Goal: Information Seeking & Learning: Learn about a topic

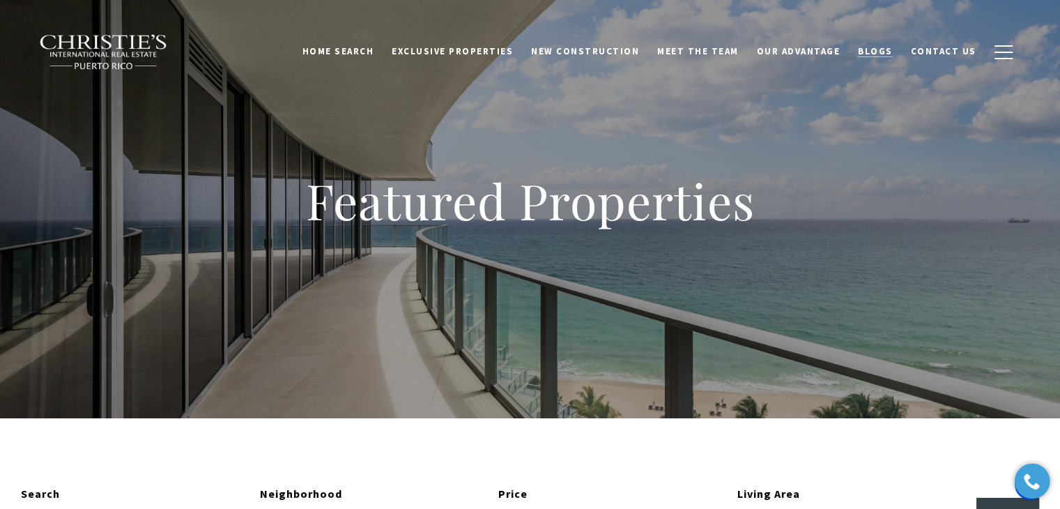
click at [878, 54] on span "Blogs" at bounding box center [875, 51] width 35 height 12
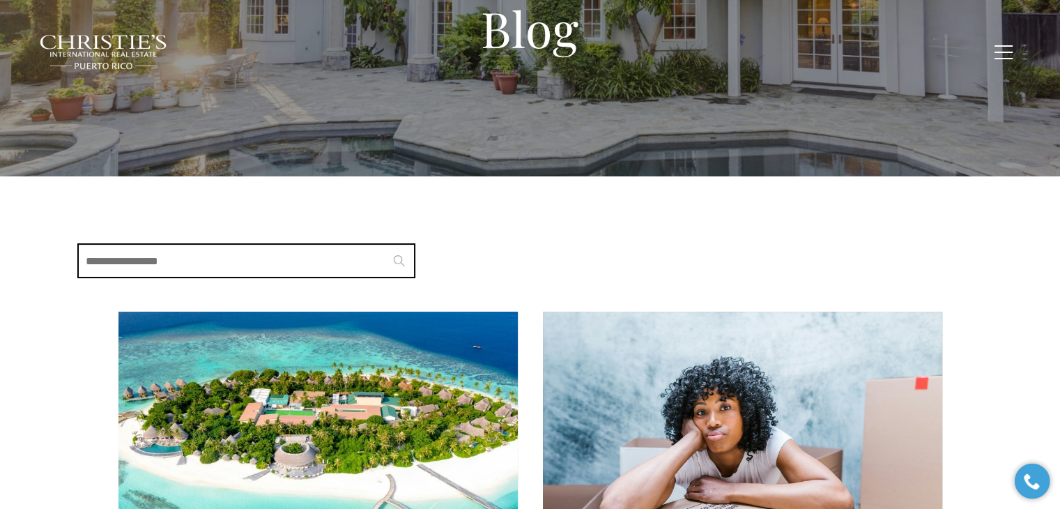
scroll to position [139, 0]
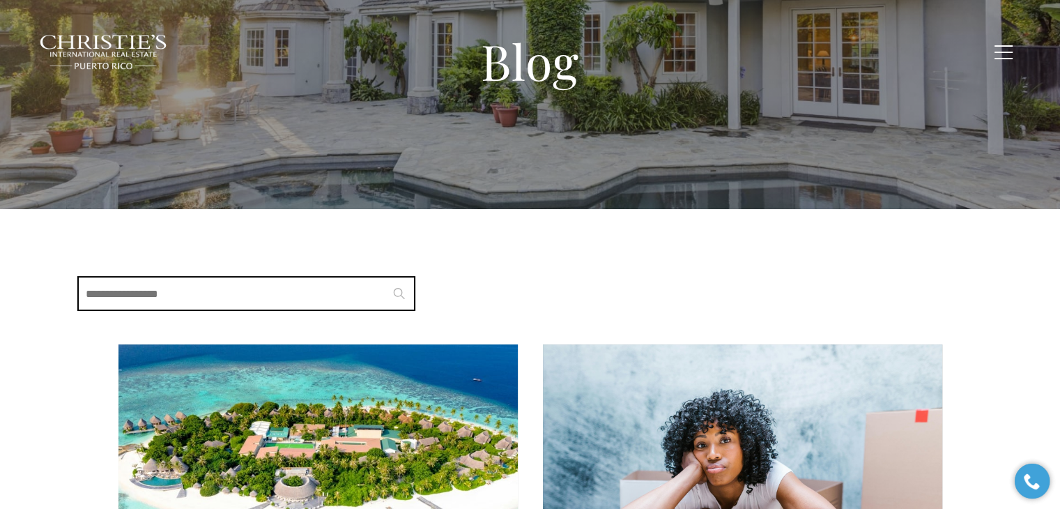
click at [268, 289] on input "Search Blogs" at bounding box center [246, 293] width 338 height 35
type input "**********"
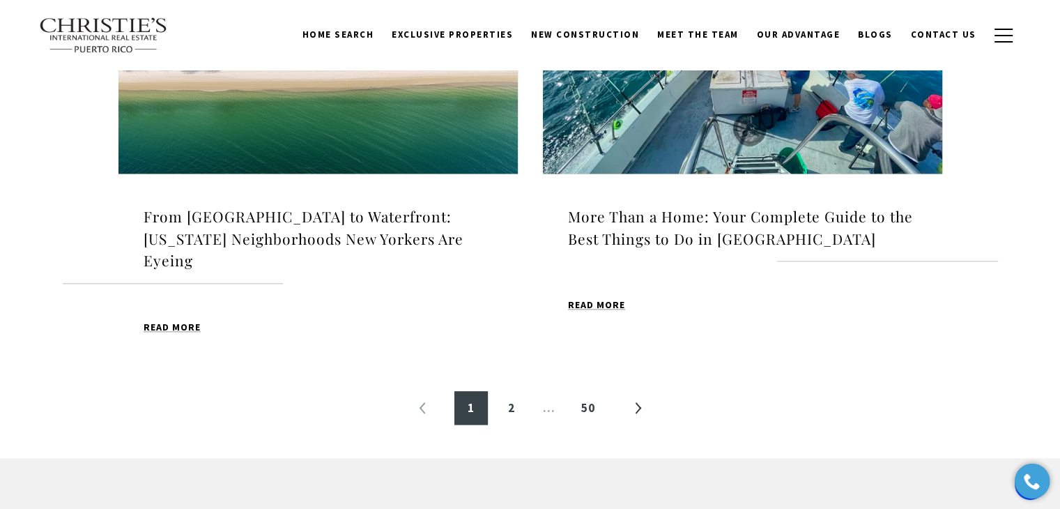
scroll to position [1608, 0]
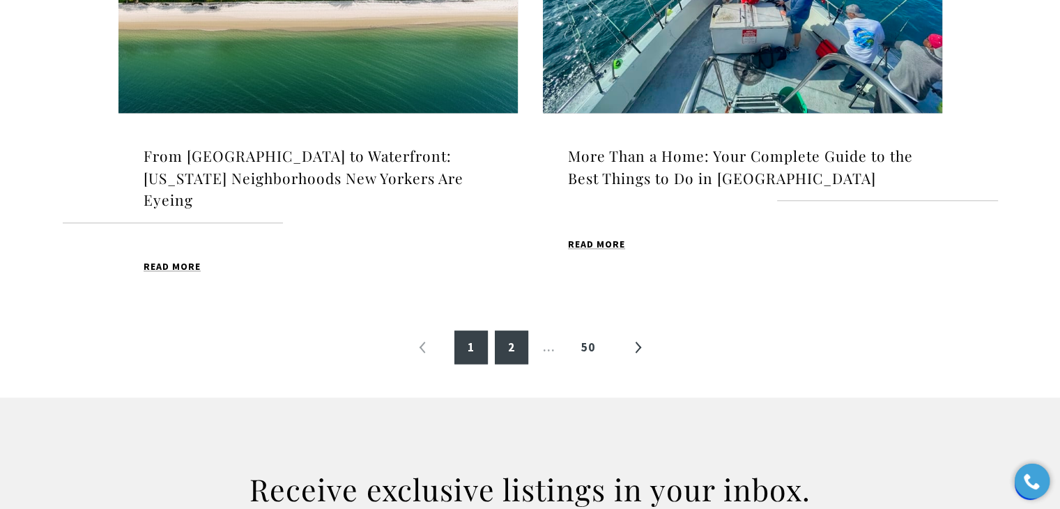
click at [517, 348] on link "2" at bounding box center [511, 346] width 33 height 33
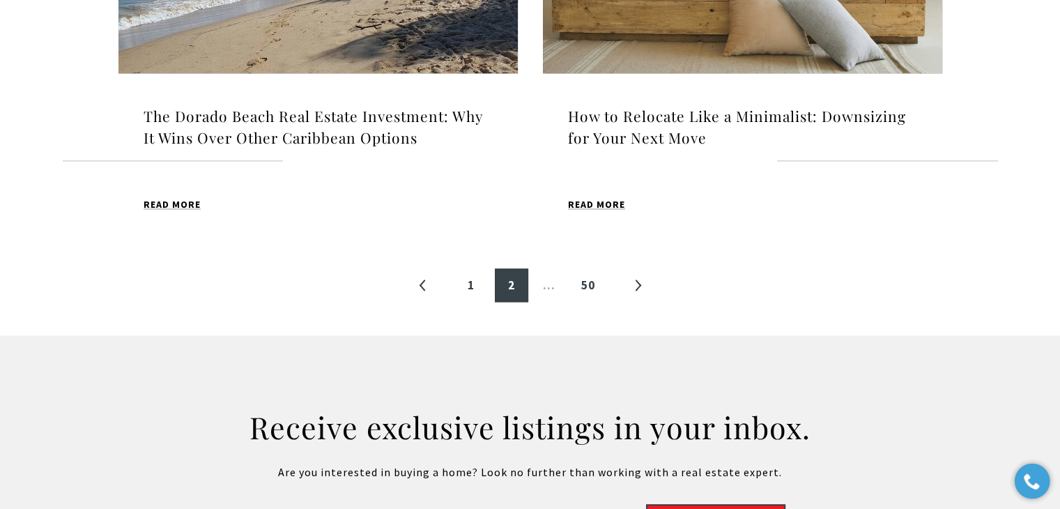
scroll to position [1672, 0]
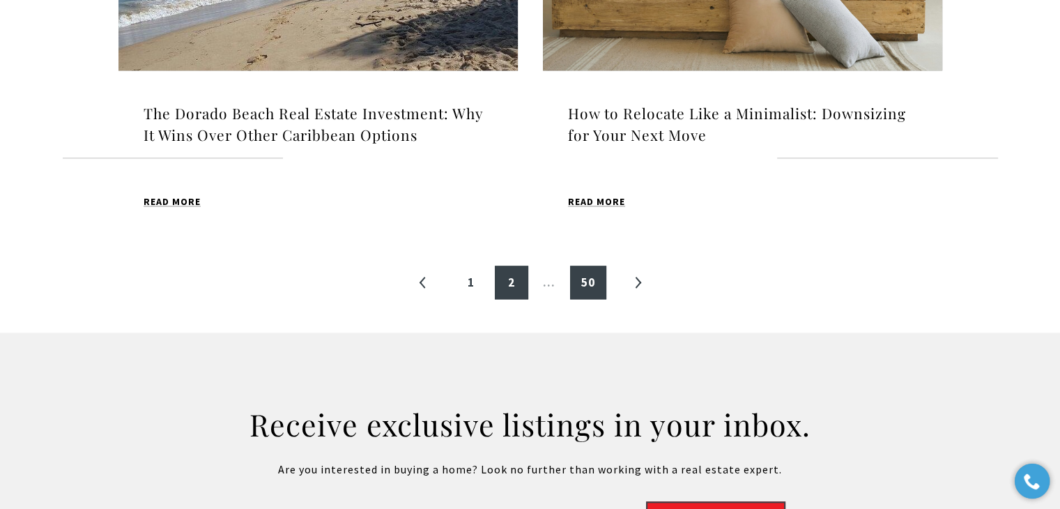
click at [585, 265] on link "50" at bounding box center [588, 281] width 36 height 33
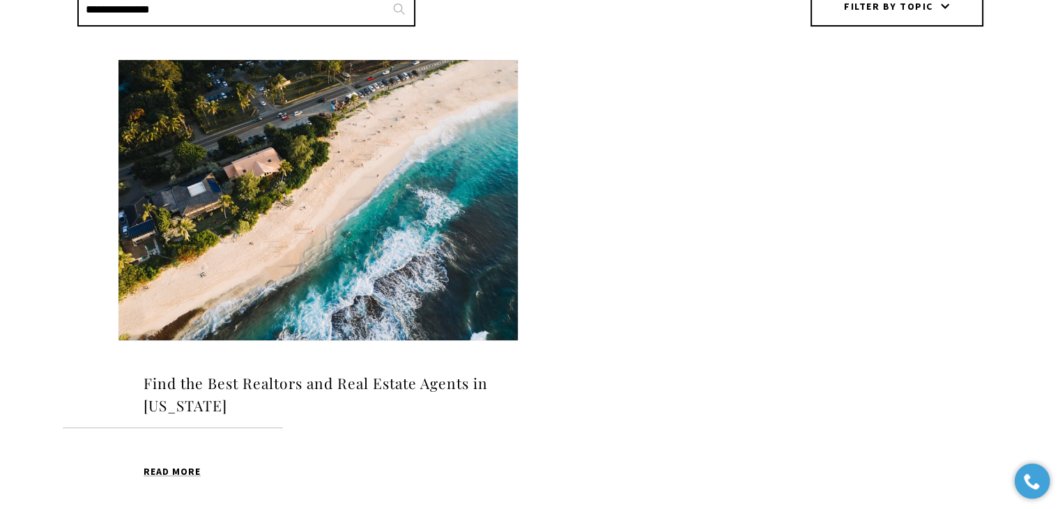
scroll to position [558, 0]
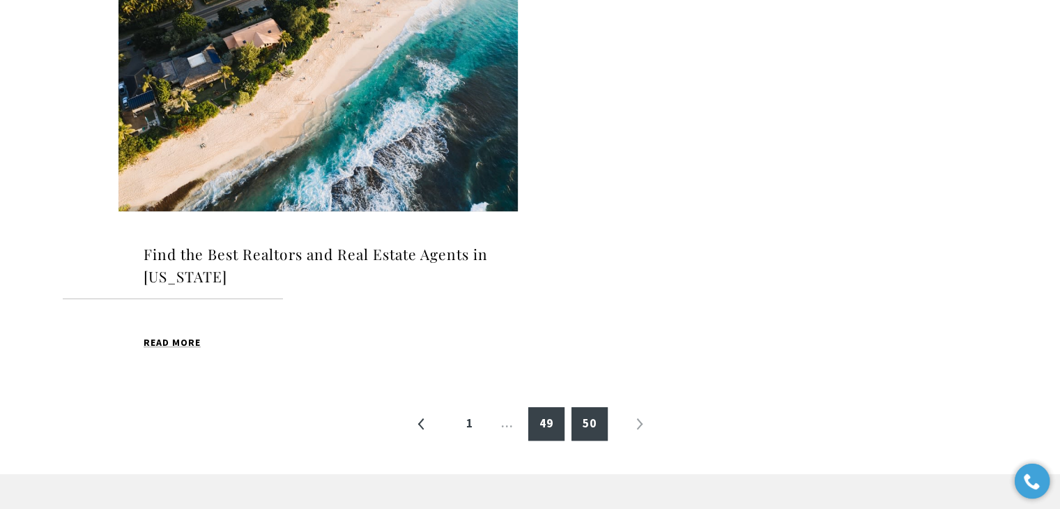
click at [540, 427] on link "49" at bounding box center [546, 423] width 36 height 33
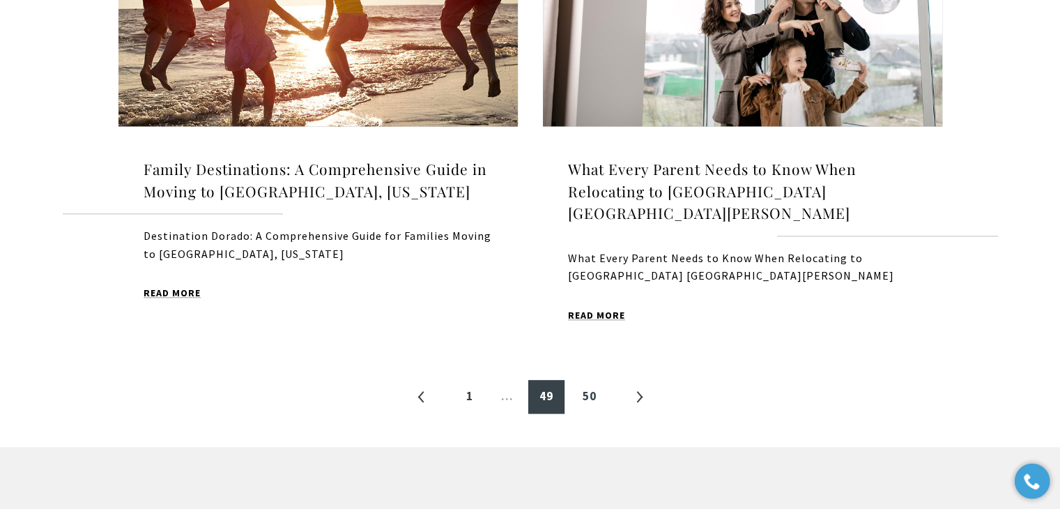
scroll to position [1603, 0]
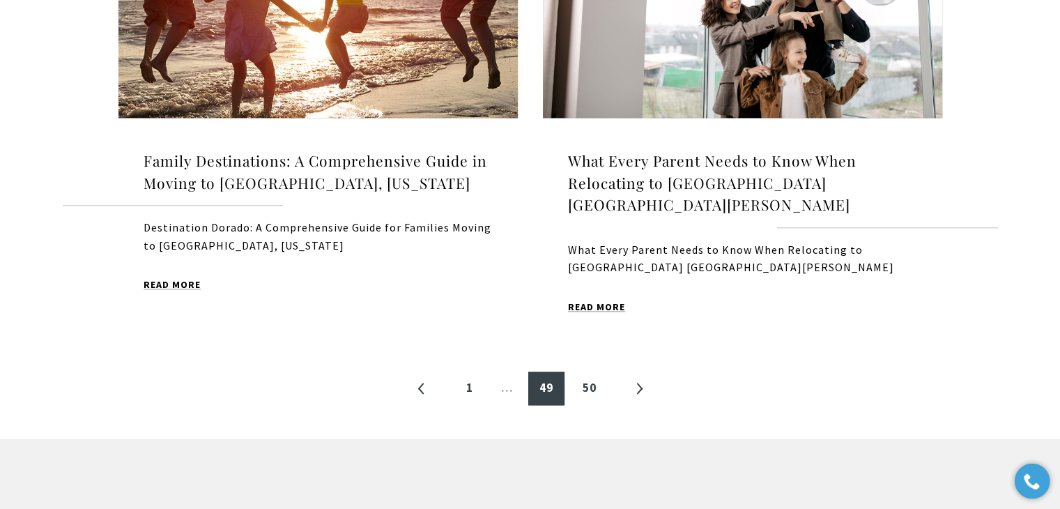
click at [510, 371] on li "…" at bounding box center [507, 387] width 35 height 33
click at [428, 371] on link "«" at bounding box center [421, 387] width 33 height 33
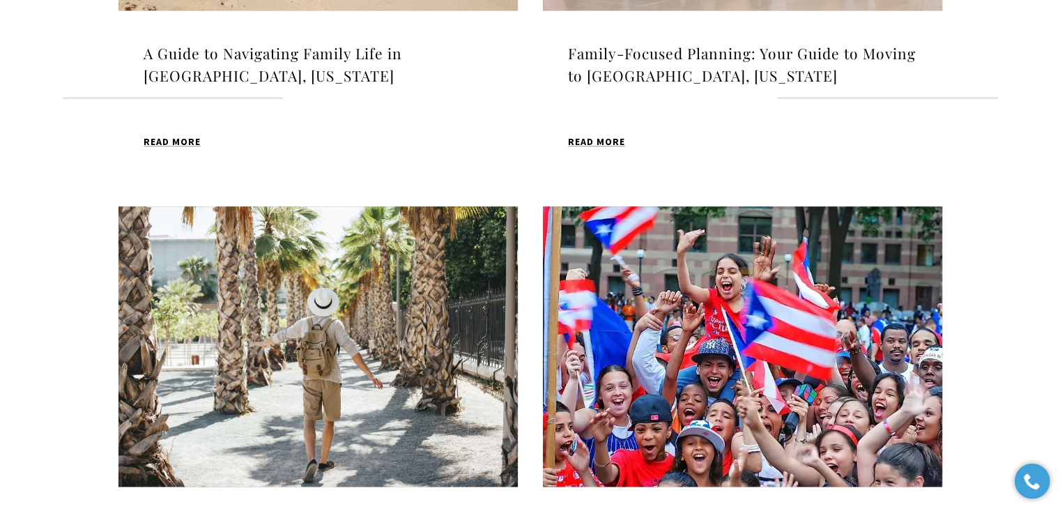
scroll to position [1394, 0]
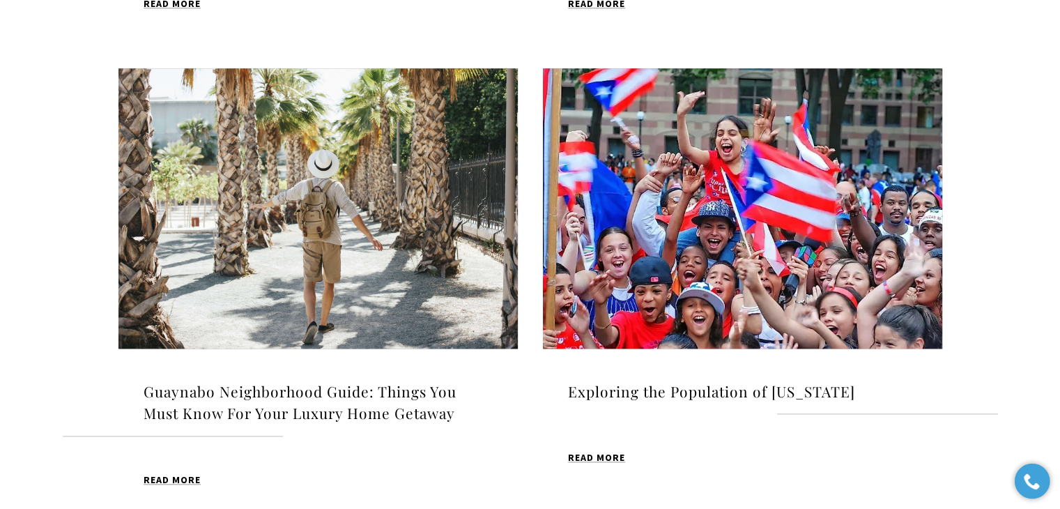
click at [358, 199] on img at bounding box center [317, 208] width 399 height 280
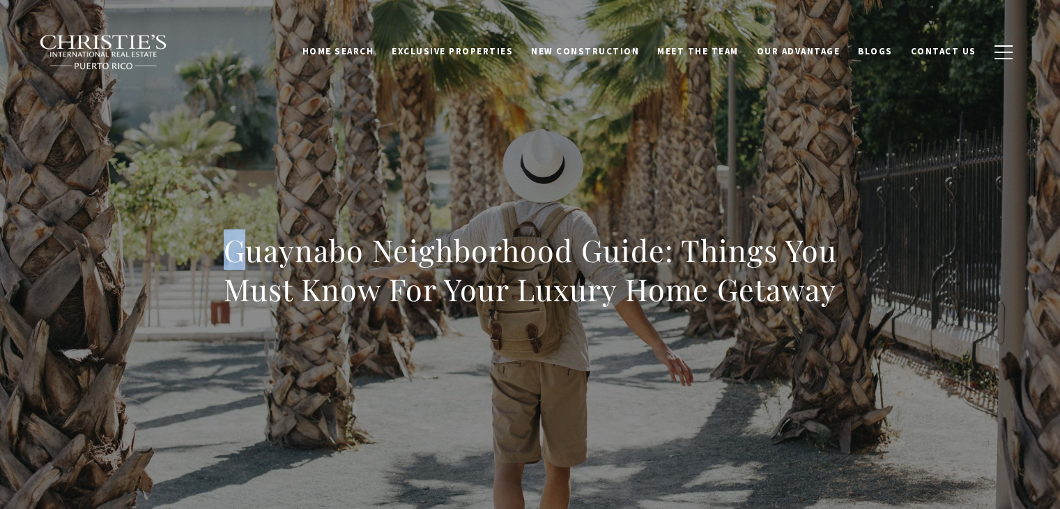
click at [217, 254] on div "Guaynabo Neighborhood Guide: Things You Must Know For Your Luxury Home Getaway" at bounding box center [531, 279] width 976 height 418
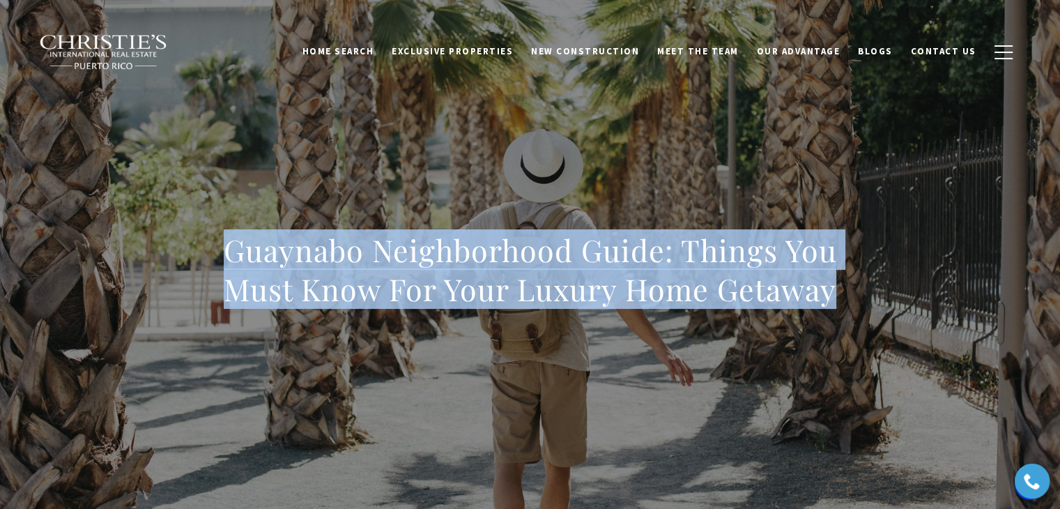
drag, startPoint x: 224, startPoint y: 251, endPoint x: 847, endPoint y: 284, distance: 623.9
click at [847, 284] on div "Guaynabo Neighborhood Guide: Things You Must Know For Your Luxury Home Getaway" at bounding box center [531, 279] width 976 height 418
copy h1 "Guaynabo Neighborhood Guide: Things You Must Know For Your Luxury Home Getaway"
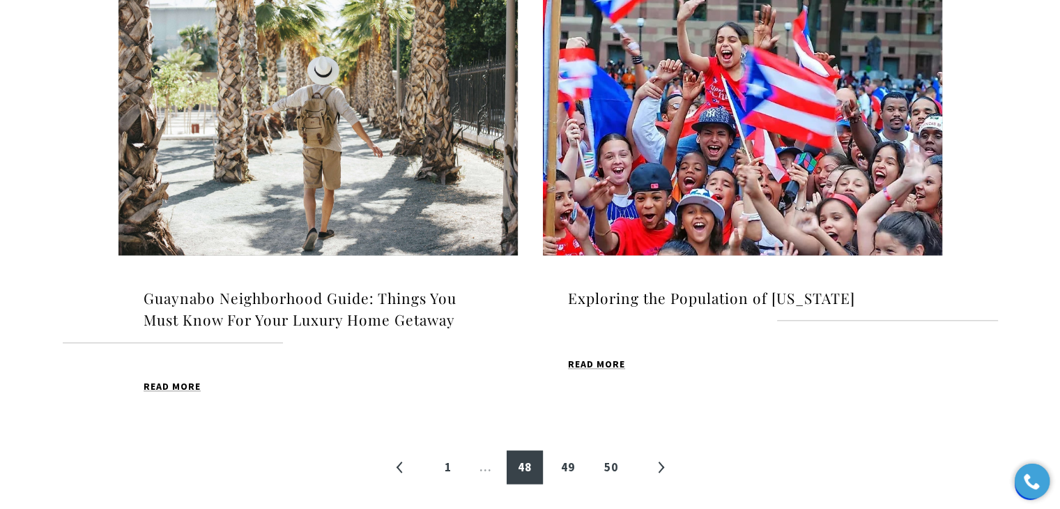
scroll to position [1534, 0]
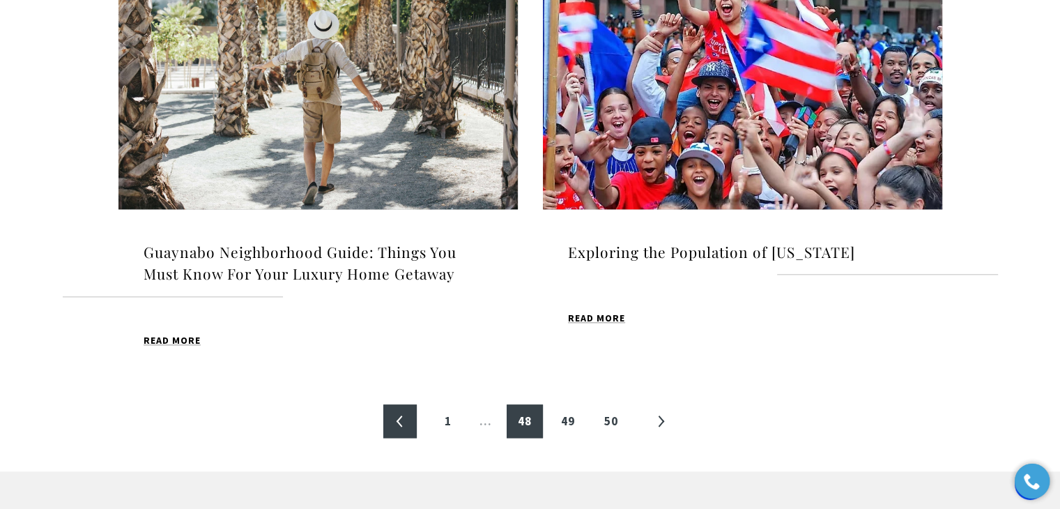
click at [396, 404] on link "«" at bounding box center [399, 420] width 33 height 33
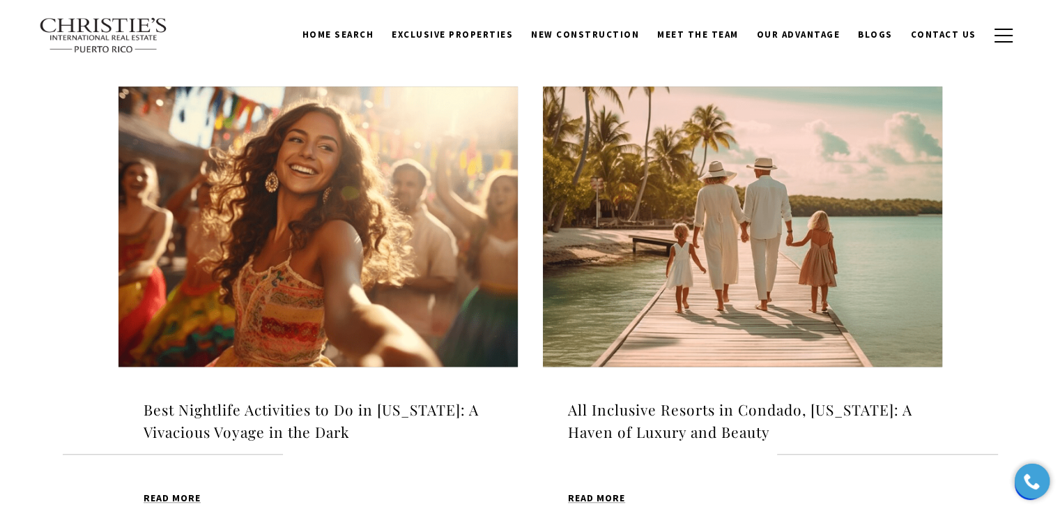
scroll to position [1325, 0]
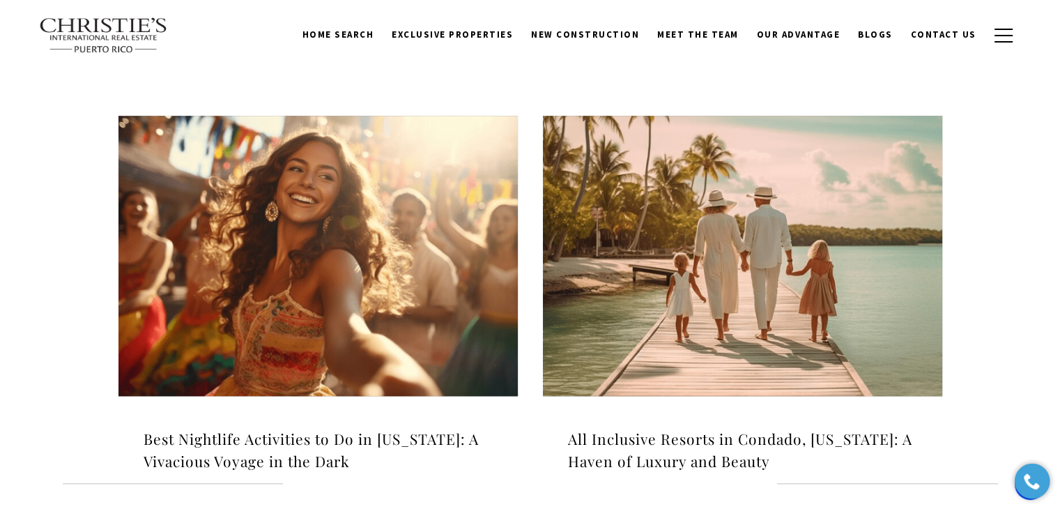
click at [686, 282] on img at bounding box center [742, 256] width 399 height 280
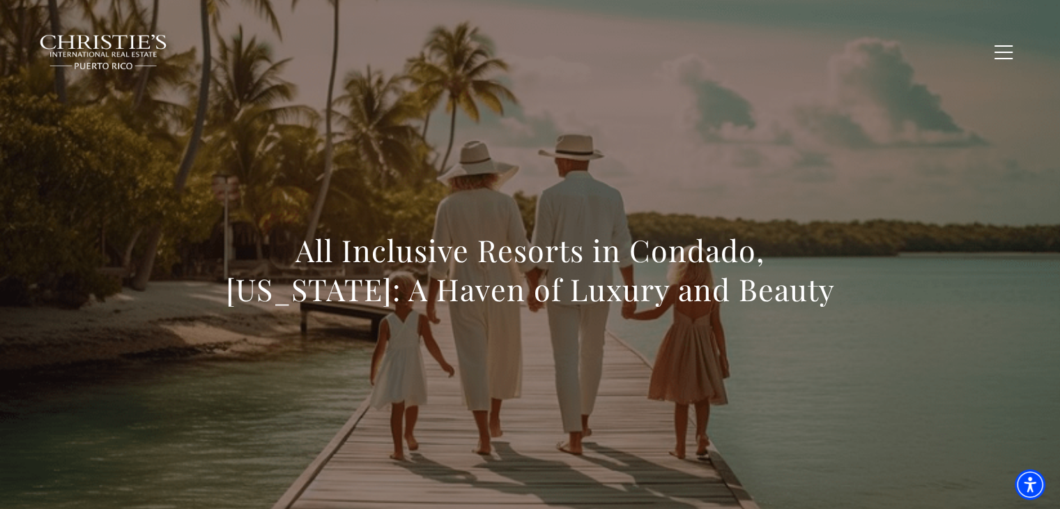
drag, startPoint x: 250, startPoint y: 257, endPoint x: 815, endPoint y: 305, distance: 567.1
click at [815, 305] on h1 "All Inclusive Resorts in Condado, [US_STATE]: A Haven of Luxury and Beauty" at bounding box center [530, 270] width 615 height 78
copy h1 "All Inclusive Resorts in Condado, Puerto Rico: A Haven of Luxury and Beauty"
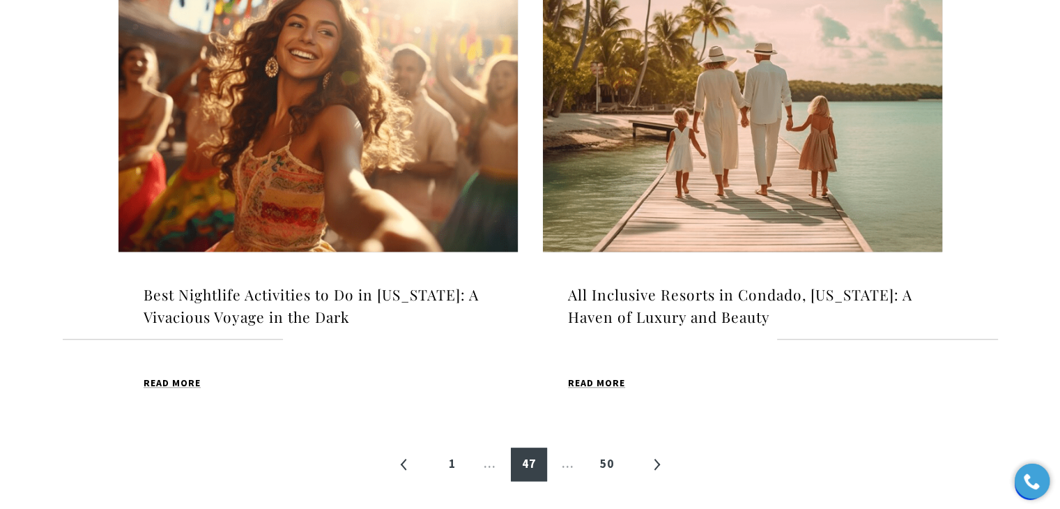
scroll to position [1608, 0]
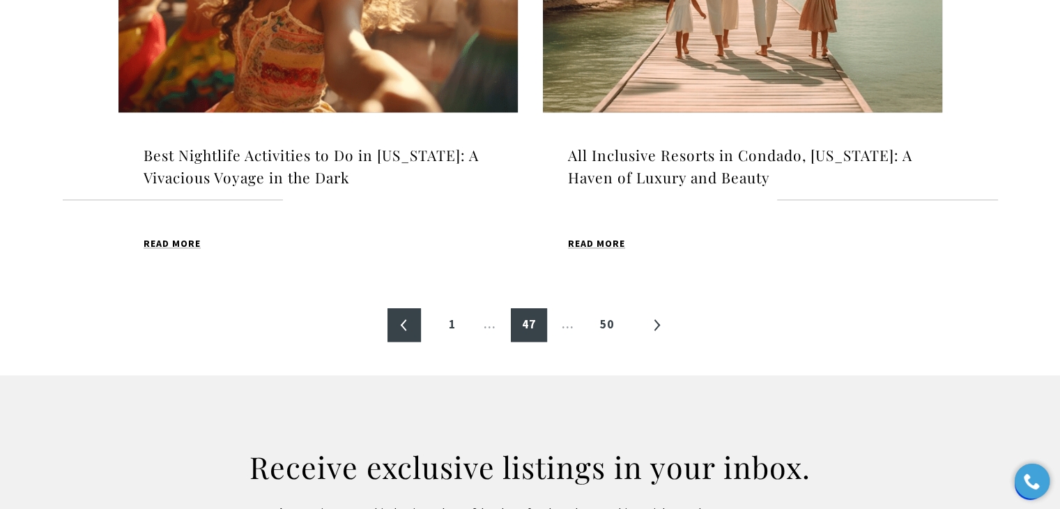
click at [406, 323] on link "«" at bounding box center [403, 324] width 33 height 33
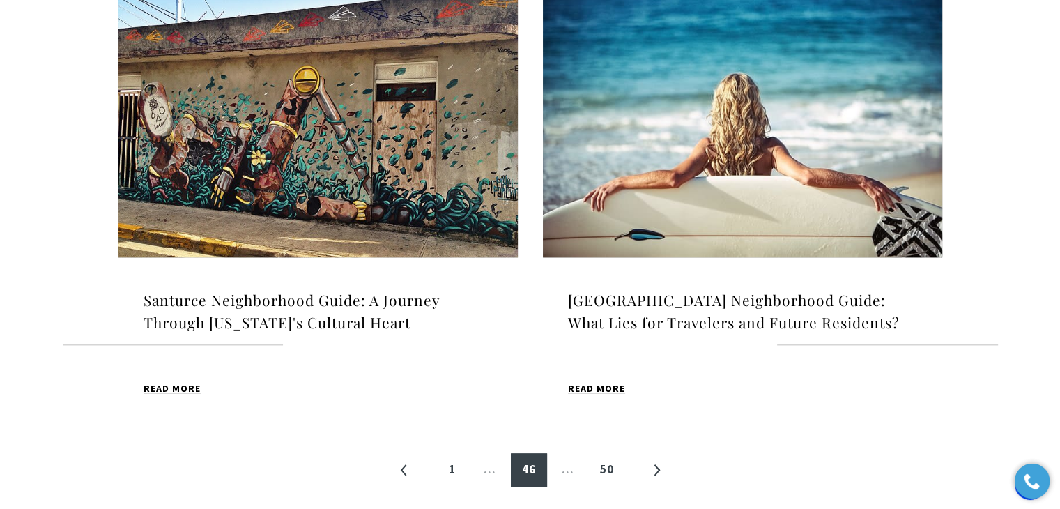
scroll to position [1464, 0]
click at [396, 459] on link "«" at bounding box center [403, 468] width 33 height 33
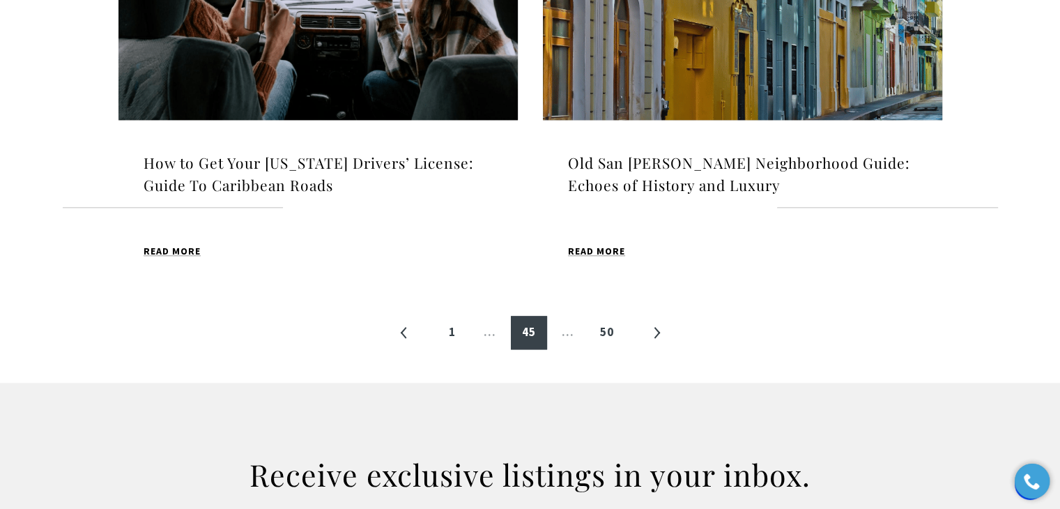
scroll to position [1603, 0]
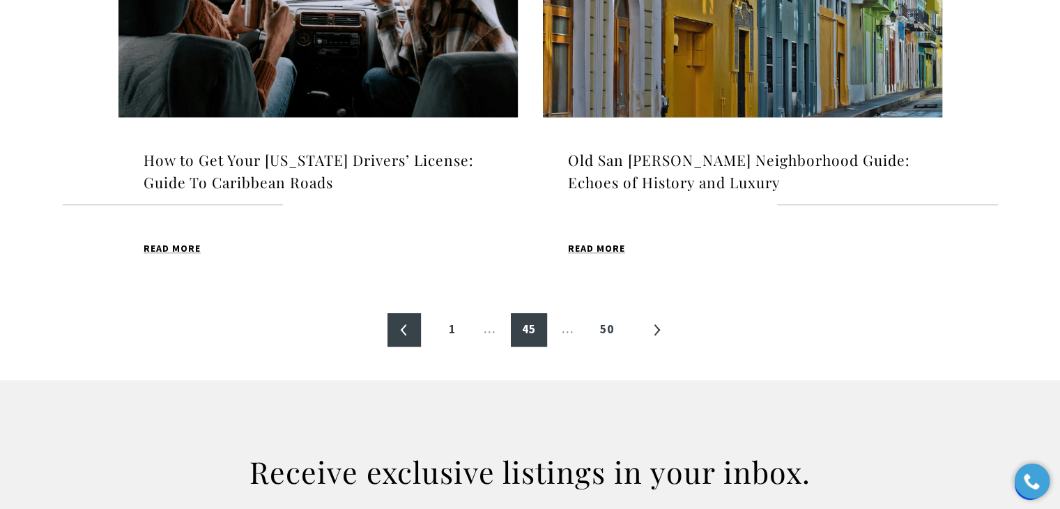
click at [405, 327] on link "«" at bounding box center [403, 329] width 33 height 33
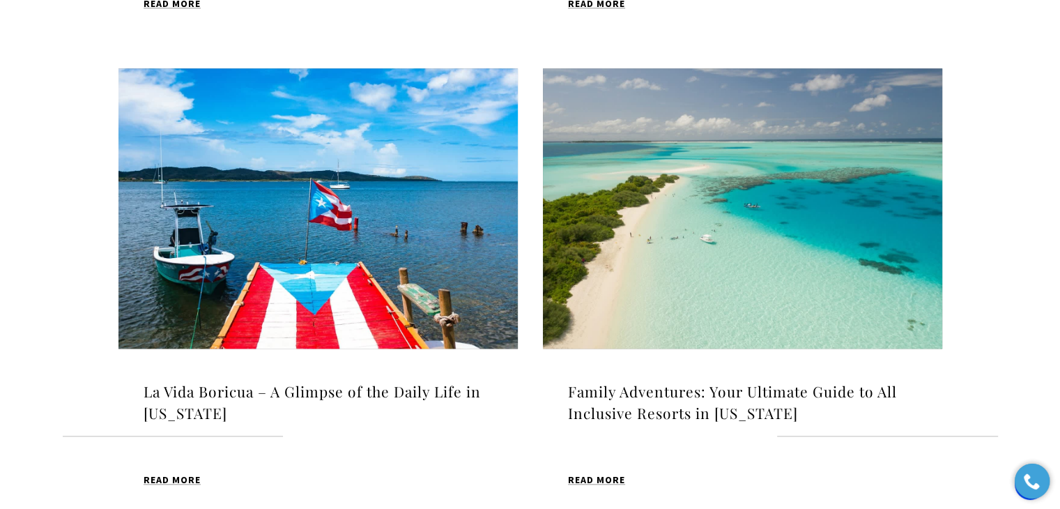
scroll to position [1673, 0]
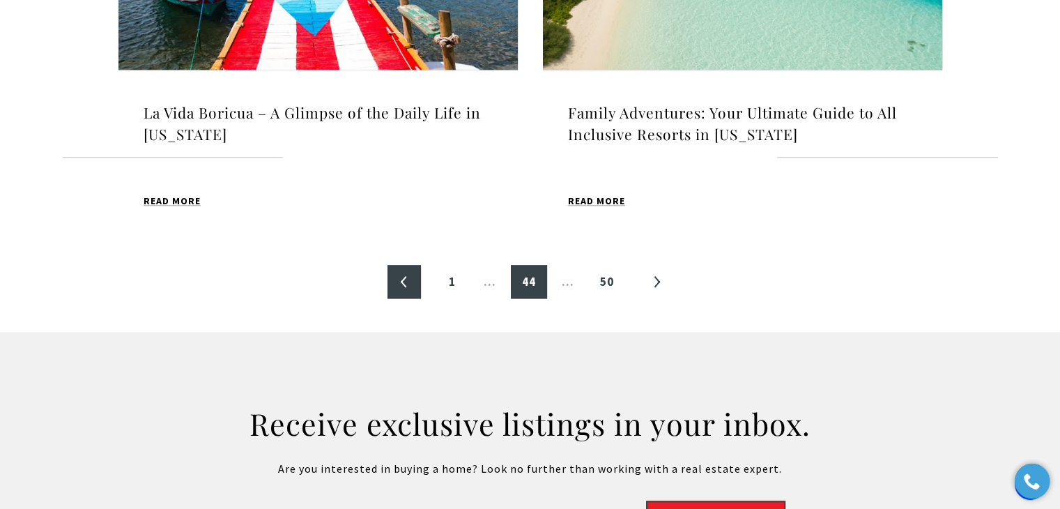
click at [417, 265] on link "«" at bounding box center [403, 281] width 33 height 33
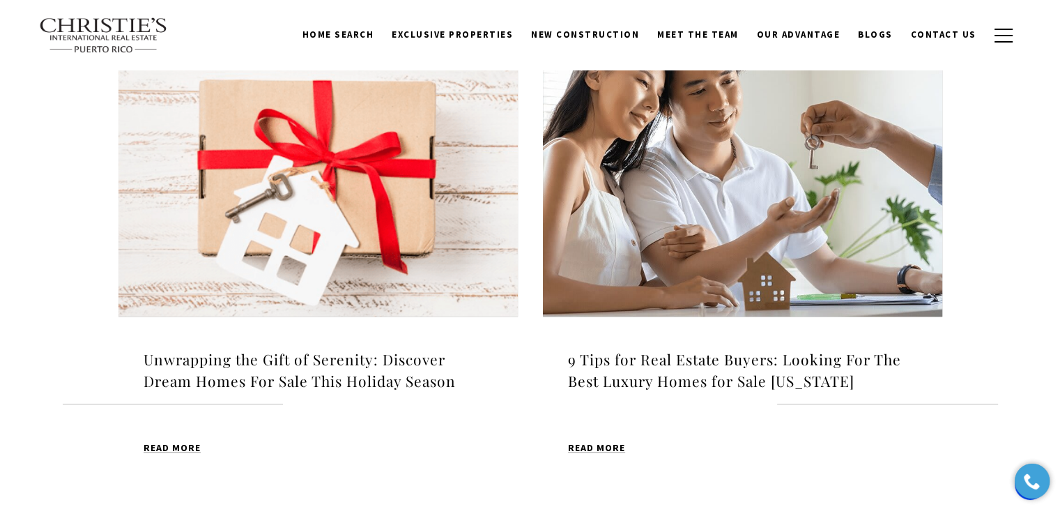
scroll to position [1394, 0]
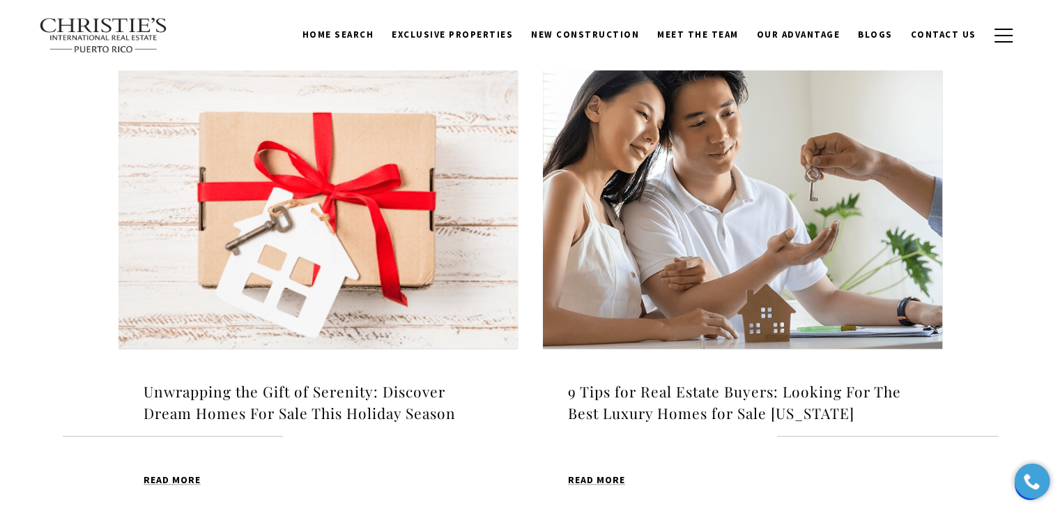
click at [747, 185] on img at bounding box center [742, 208] width 399 height 280
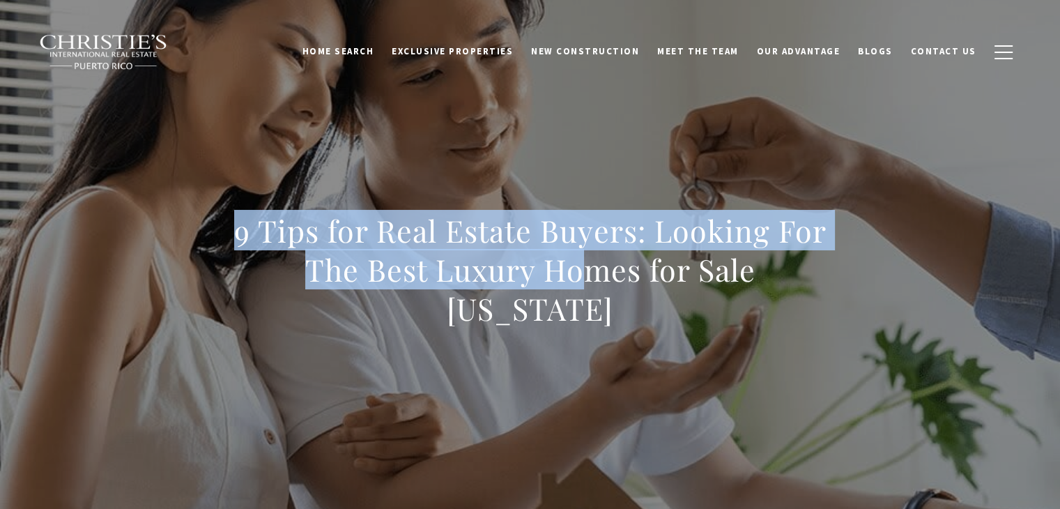
click at [574, 305] on h1 "9 Tips for Real Estate Buyers: Looking For The Best Luxury Homes for Sale [US_S…" at bounding box center [530, 269] width 615 height 117
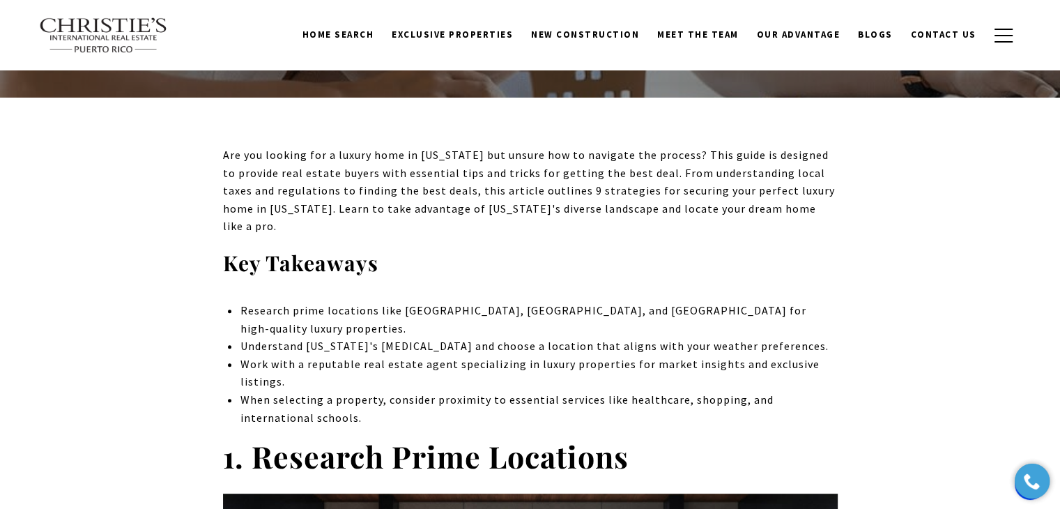
scroll to position [348, 0]
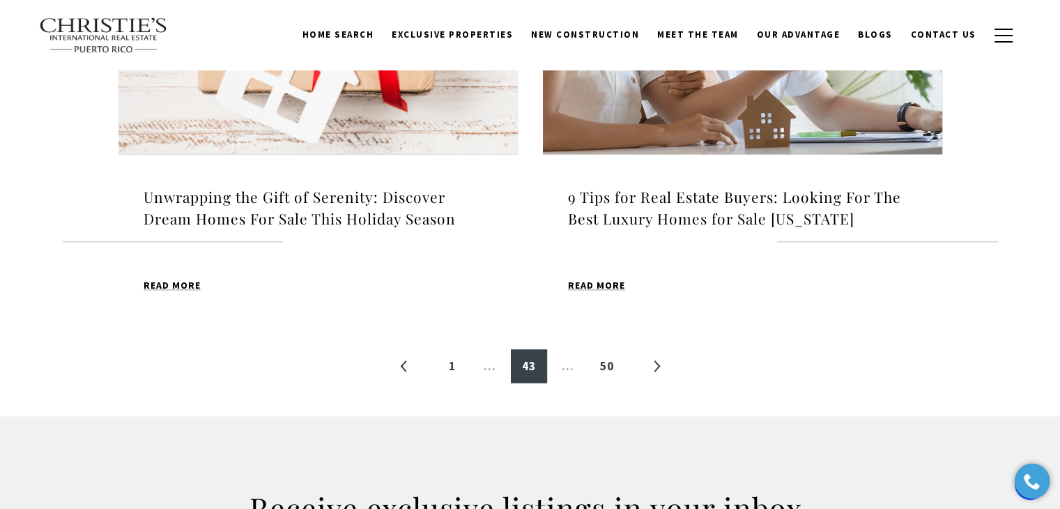
scroll to position [1572, 0]
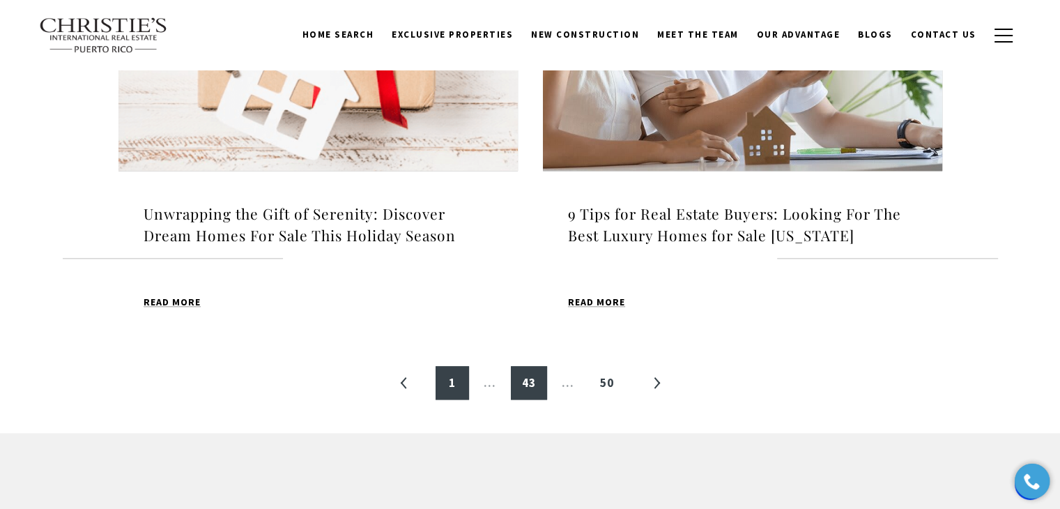
click at [452, 382] on link "1" at bounding box center [452, 382] width 33 height 33
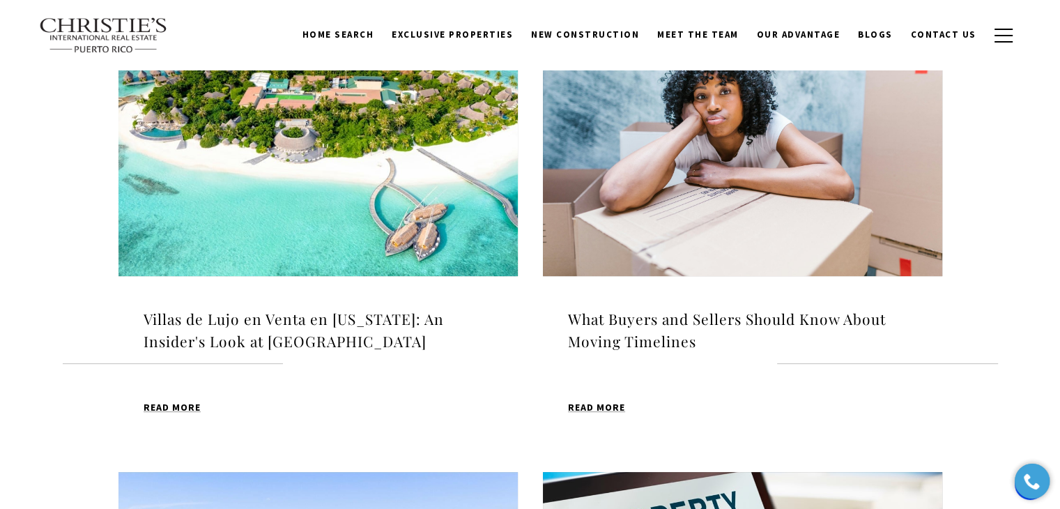
scroll to position [488, 0]
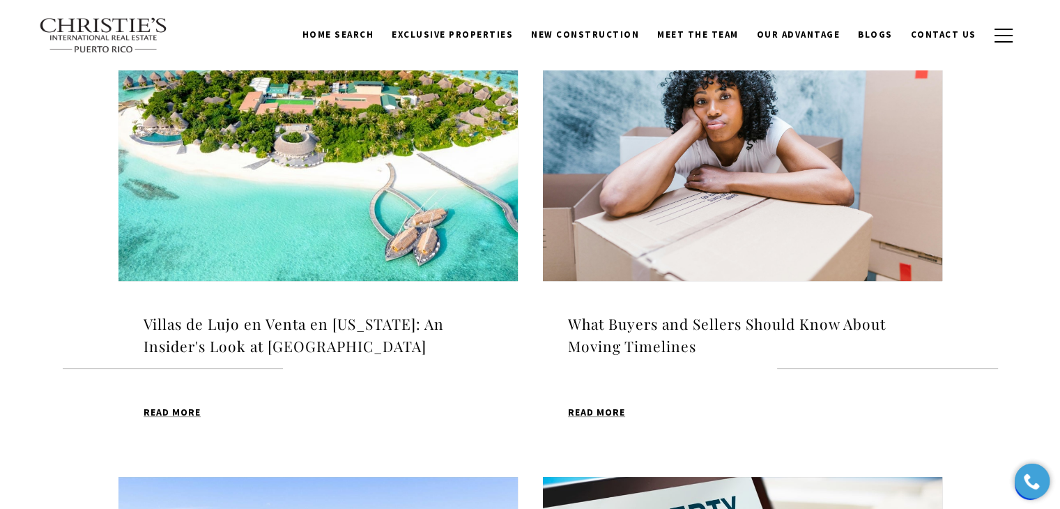
click at [637, 163] on img at bounding box center [742, 141] width 399 height 280
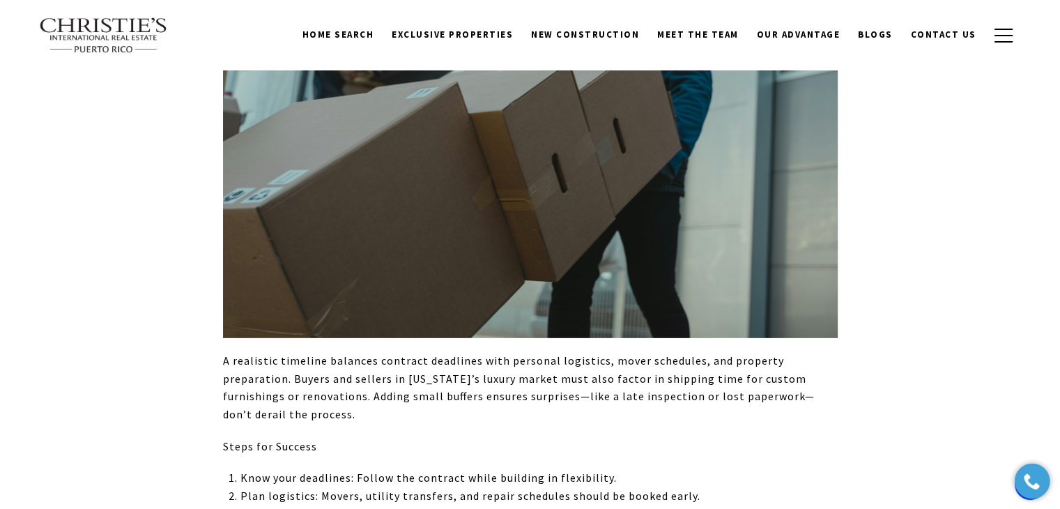
scroll to position [3972, 0]
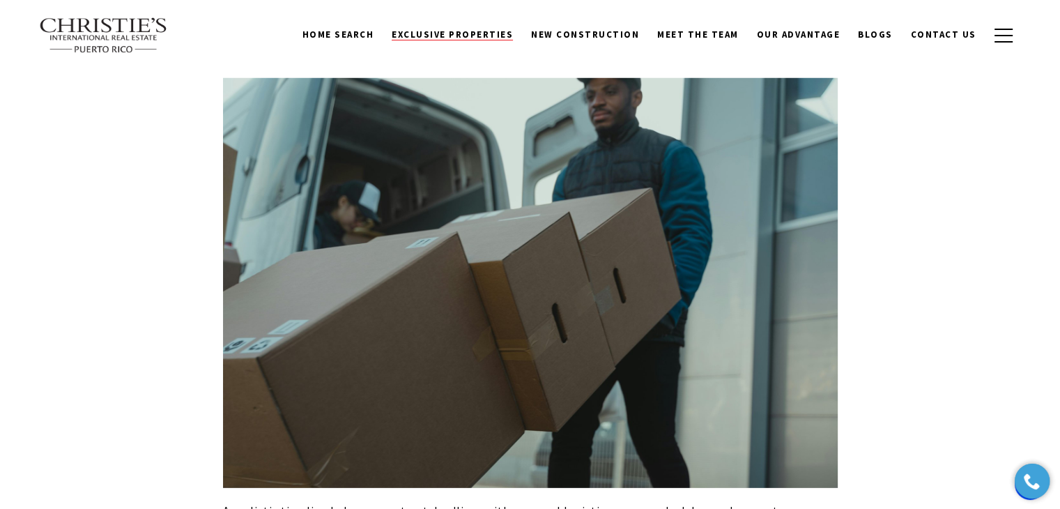
click at [440, 31] on span "Exclusive Properties" at bounding box center [452, 35] width 121 height 12
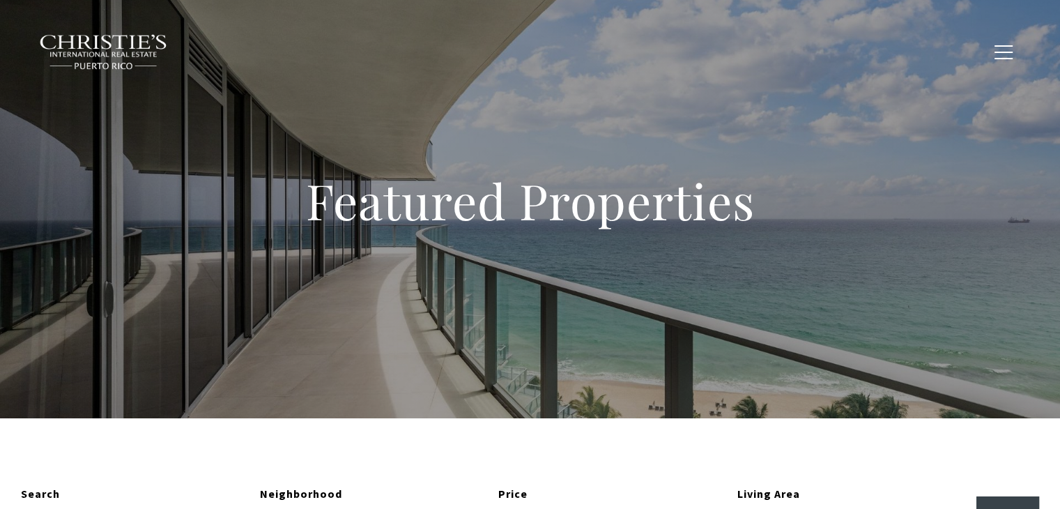
type input "**********"
type input "*********"
click at [888, 59] on link "Blogs" at bounding box center [875, 51] width 53 height 26
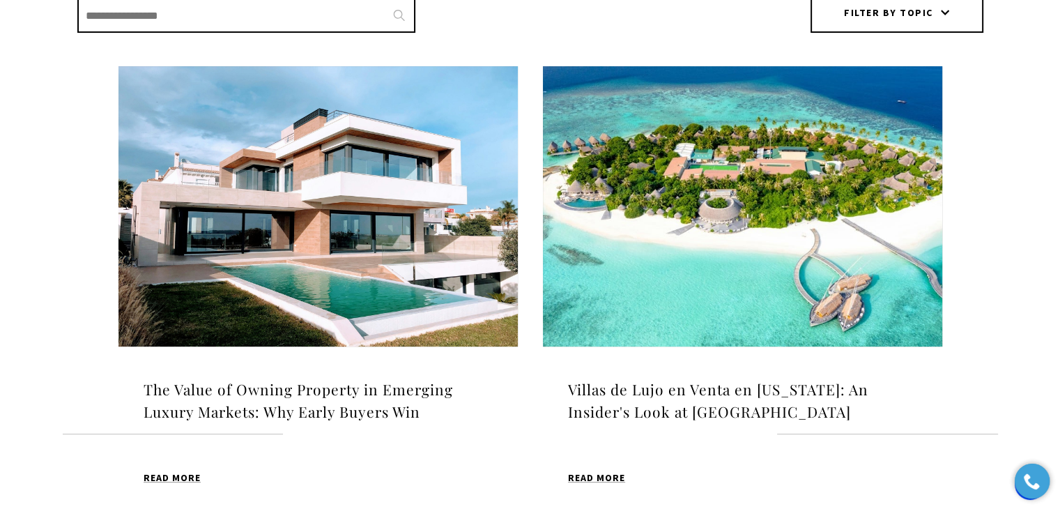
click at [317, 258] on img at bounding box center [317, 206] width 399 height 280
